Goal: Information Seeking & Learning: Learn about a topic

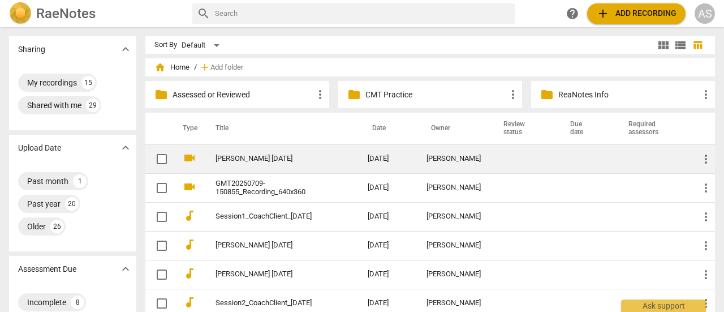
click at [248, 158] on link "[PERSON_NAME] [DATE]" at bounding box center [270, 158] width 111 height 8
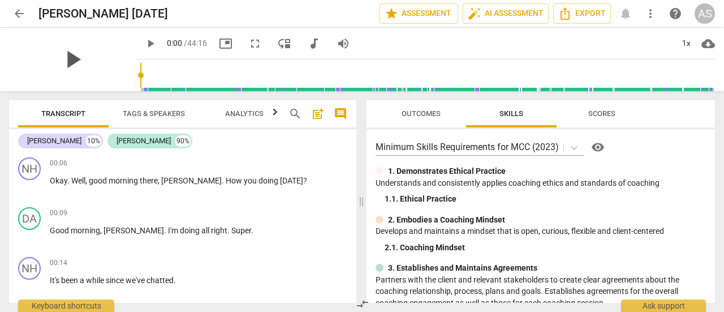
click at [60, 58] on span "play_arrow" at bounding box center [72, 59] width 29 height 29
click at [683, 42] on div "1x" at bounding box center [685, 43] width 21 height 18
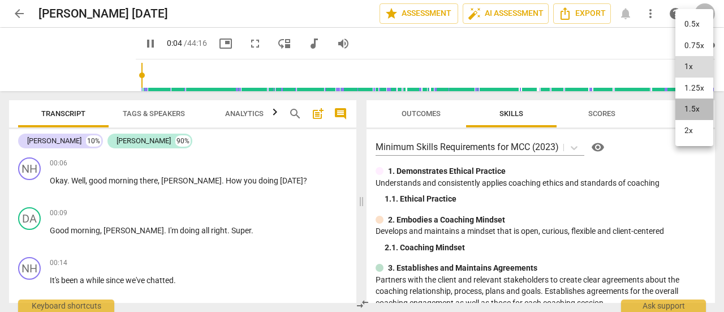
click at [689, 104] on li "1.5x" at bounding box center [694, 108] width 38 height 21
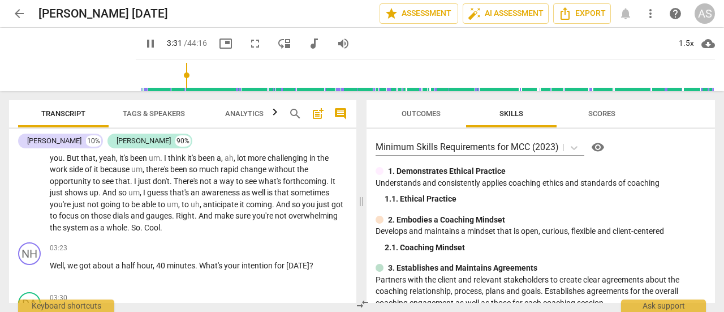
scroll to position [667, 0]
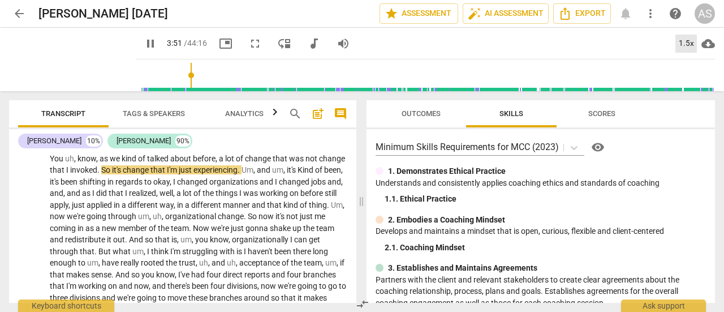
click at [684, 44] on div "1.5x" at bounding box center [685, 43] width 21 height 18
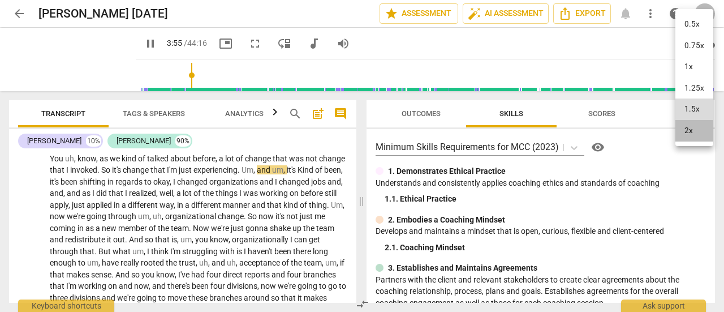
click at [689, 131] on li "2x" at bounding box center [694, 130] width 38 height 21
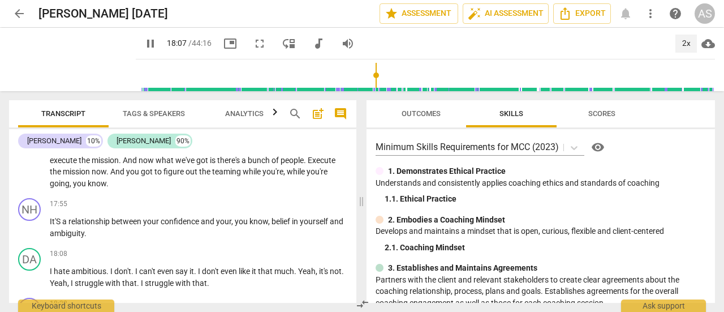
scroll to position [3215, 0]
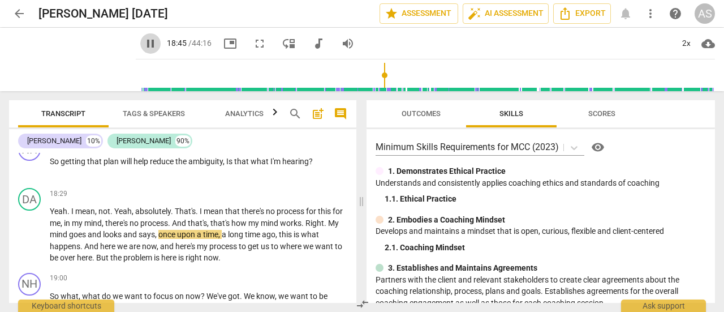
click at [144, 43] on span "pause" at bounding box center [151, 44] width 14 height 14
click at [144, 45] on span "play_arrow" at bounding box center [151, 44] width 14 height 14
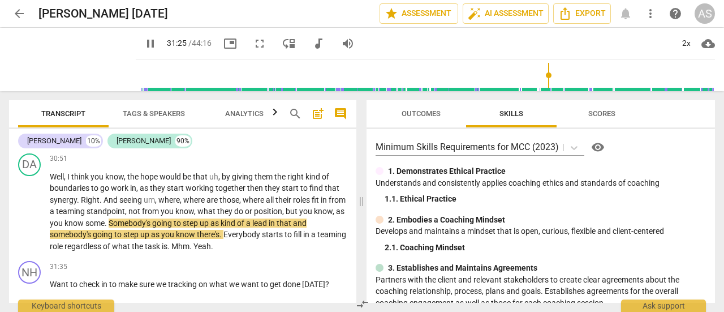
scroll to position [5577, 0]
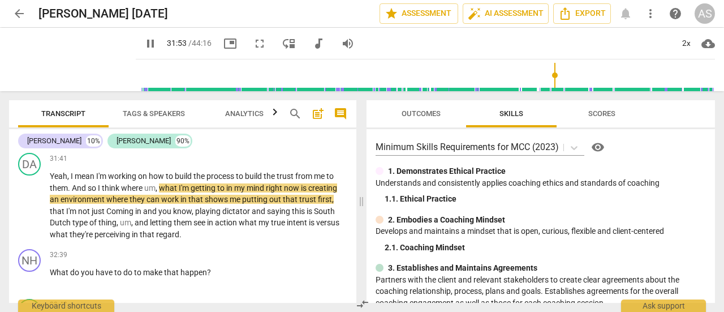
click at [144, 42] on span "pause" at bounding box center [151, 44] width 14 height 14
type input "1914"
